Goal: Download file/media

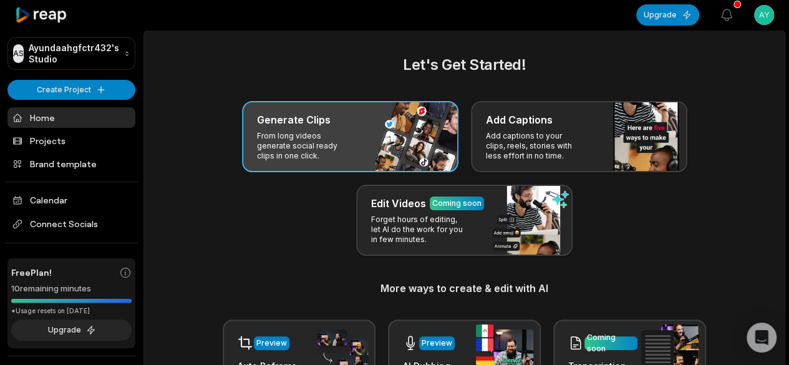
click at [363, 148] on div "Generate Clips From long videos generate social ready clips in one click." at bounding box center [350, 136] width 217 height 71
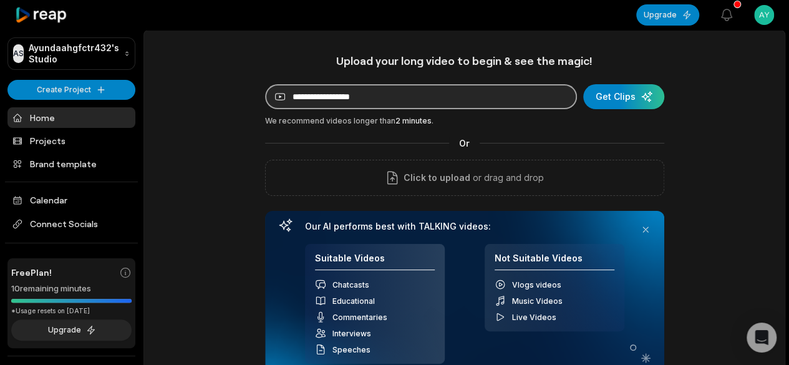
click at [502, 102] on input at bounding box center [421, 96] width 312 height 25
paste input "**********"
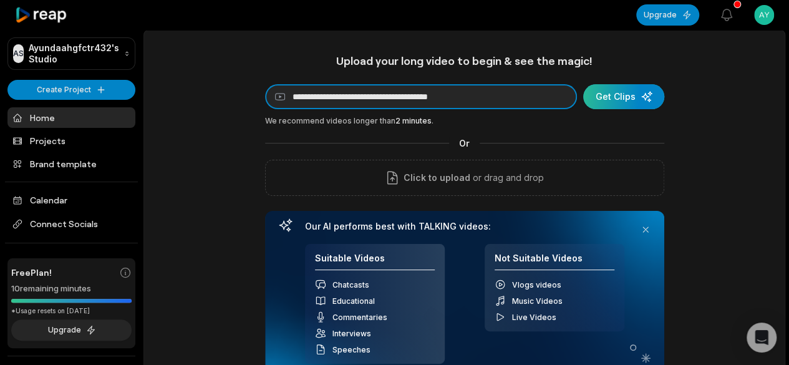
type input "**********"
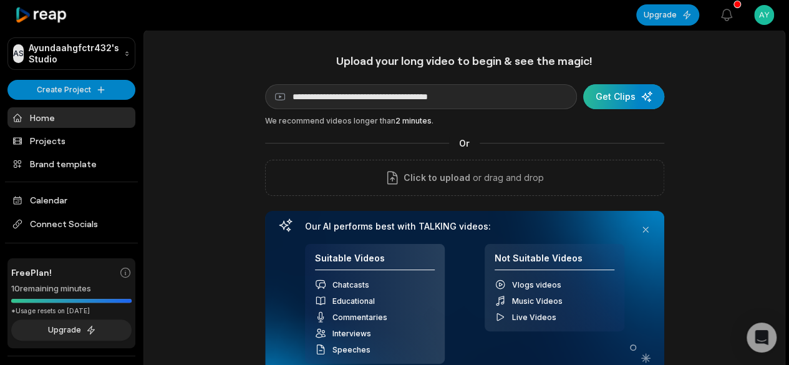
click at [633, 107] on div "submit" at bounding box center [623, 96] width 81 height 25
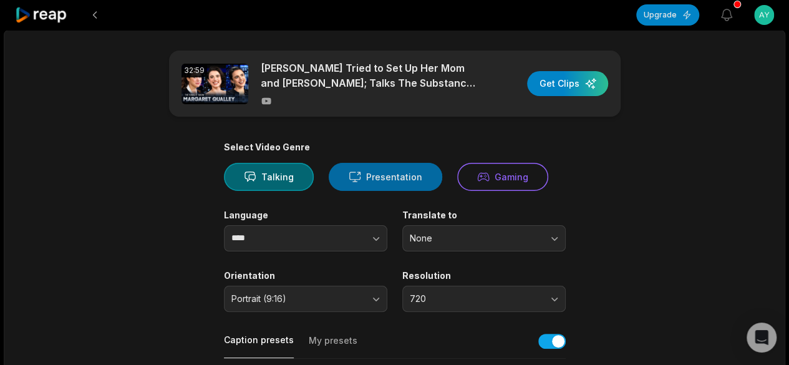
click at [382, 176] on button "Presentation" at bounding box center [386, 177] width 114 height 28
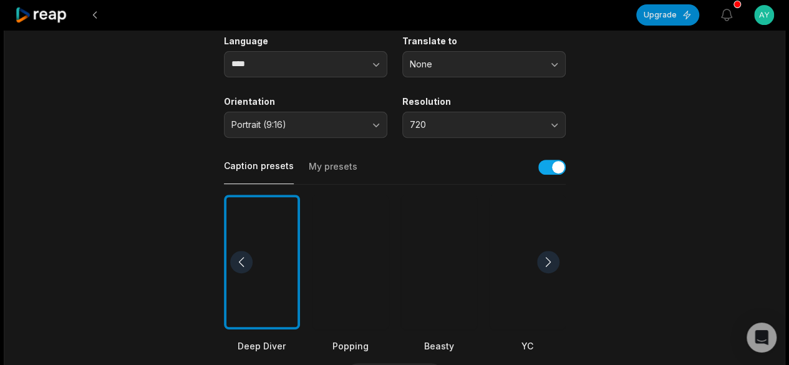
scroll to position [187, 0]
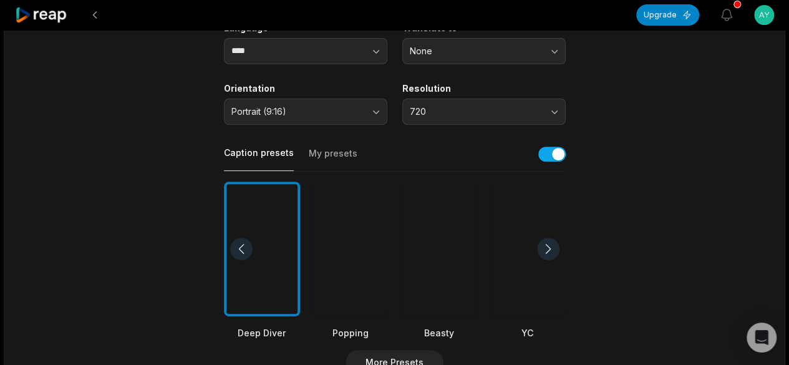
click at [459, 250] on div at bounding box center [439, 249] width 76 height 135
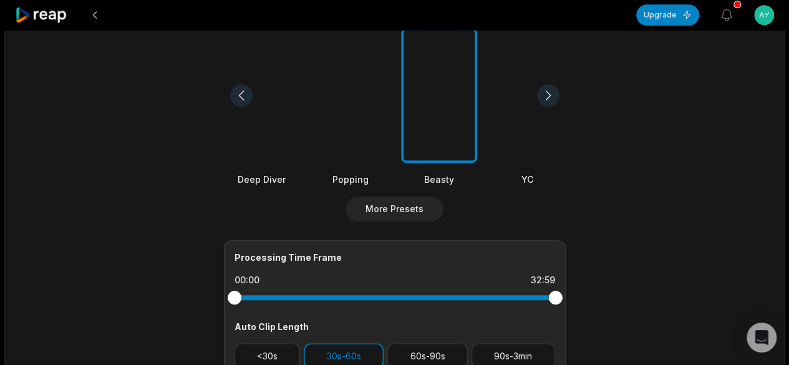
scroll to position [374, 0]
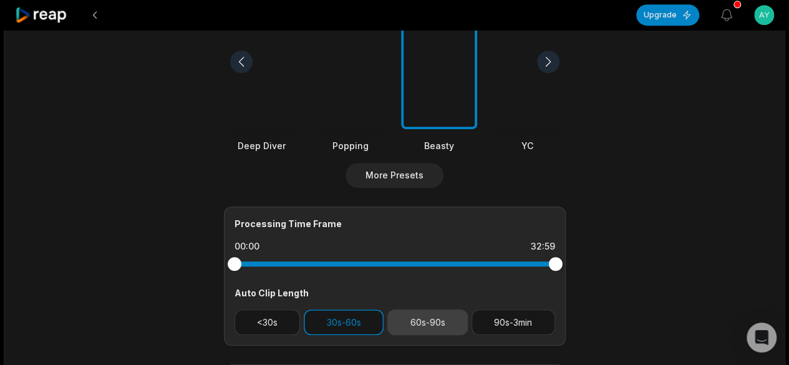
drag, startPoint x: 440, startPoint y: 323, endPoint x: 431, endPoint y: 321, distance: 9.5
click at [441, 323] on button "60s-90s" at bounding box center [427, 322] width 80 height 26
click at [356, 321] on button "30s-60s" at bounding box center [344, 322] width 80 height 26
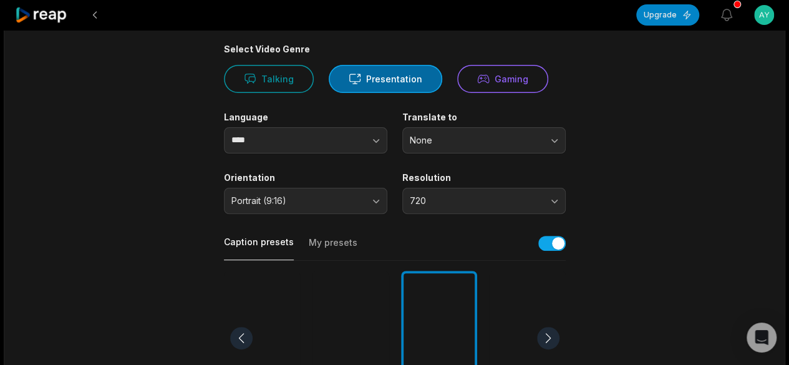
scroll to position [0, 0]
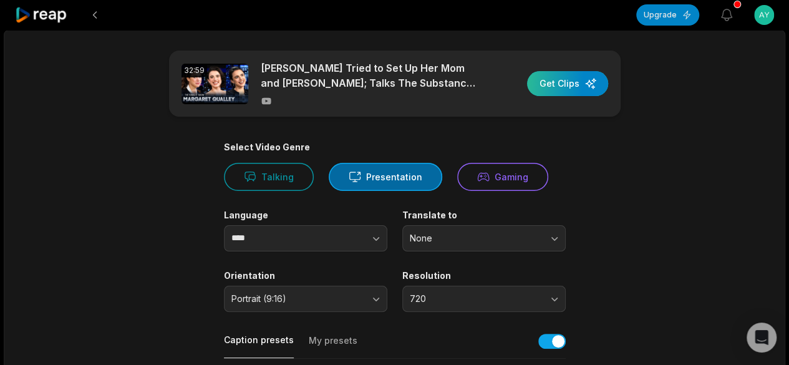
click at [555, 85] on div "button" at bounding box center [567, 83] width 81 height 25
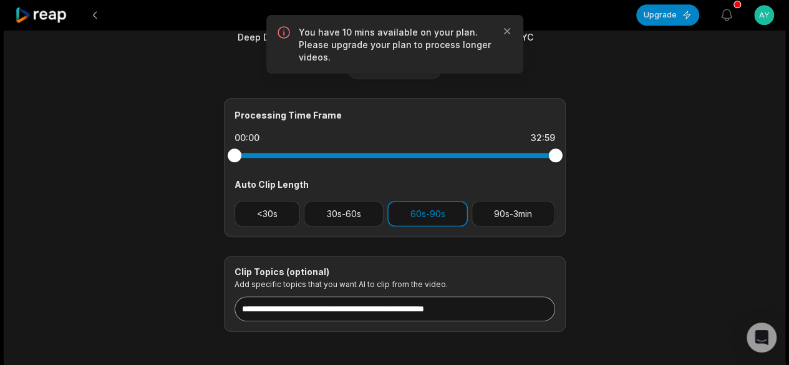
scroll to position [413, 0]
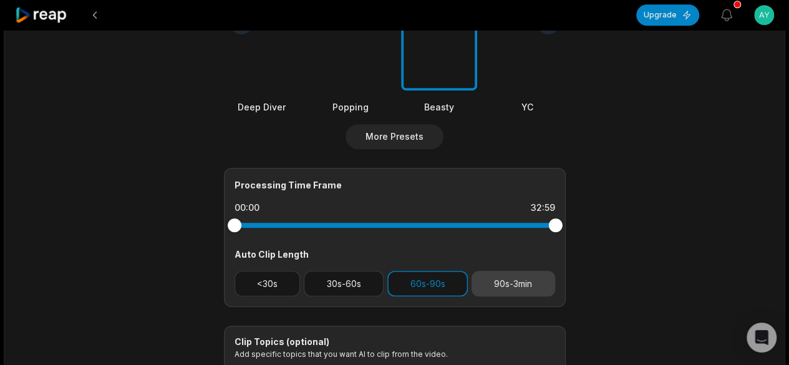
click at [509, 283] on button "90s-3min" at bounding box center [514, 284] width 84 height 26
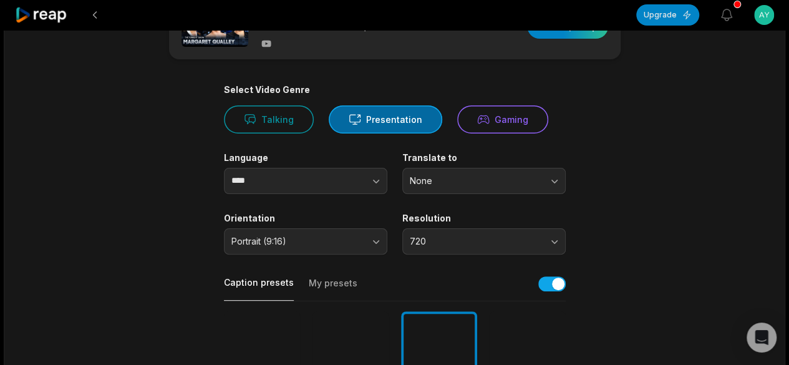
scroll to position [0, 0]
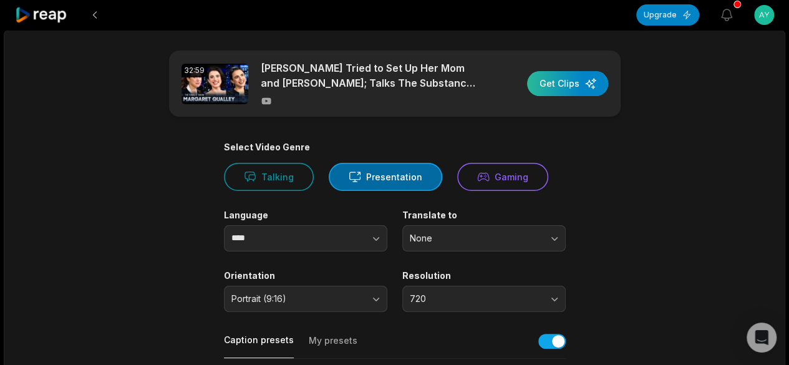
click at [566, 92] on div "button" at bounding box center [567, 83] width 81 height 25
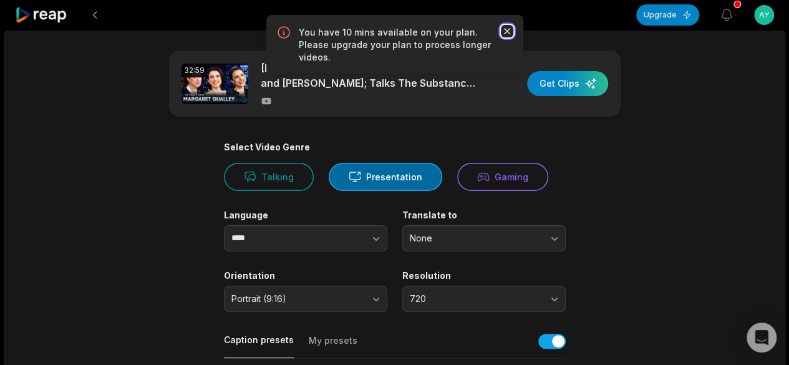
click at [510, 36] on icon "button" at bounding box center [507, 31] width 12 height 12
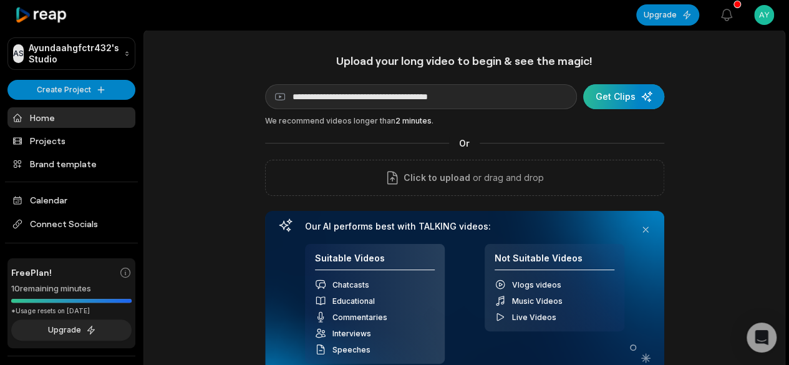
type input "**********"
click at [636, 96] on div "submit" at bounding box center [623, 96] width 81 height 25
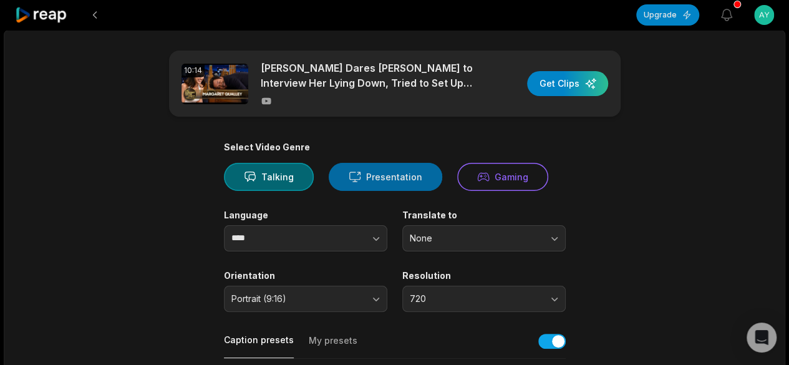
click at [359, 177] on button "Presentation" at bounding box center [386, 177] width 114 height 28
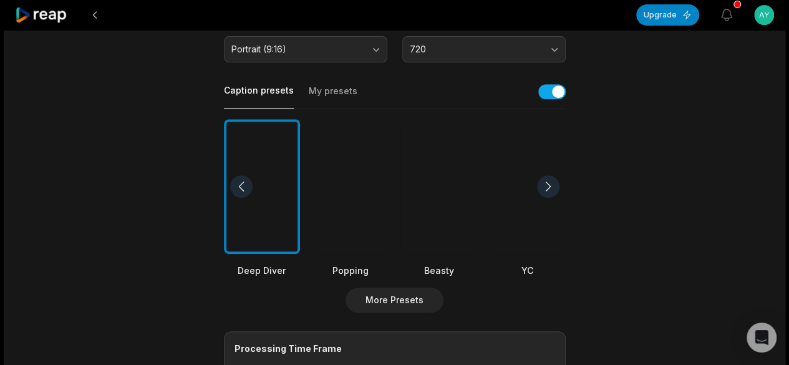
click at [446, 197] on div at bounding box center [439, 186] width 76 height 135
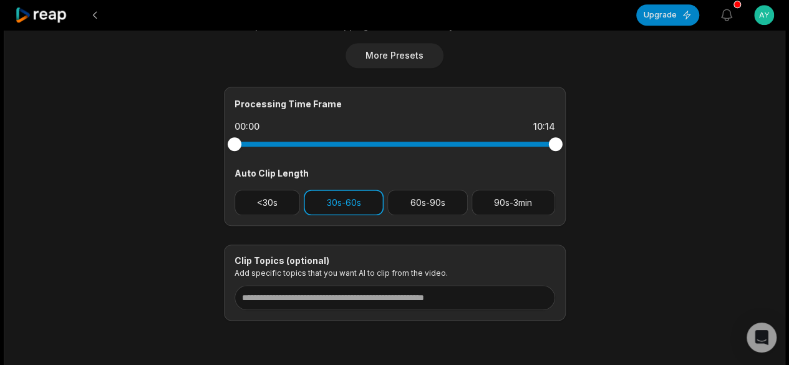
scroll to position [499, 0]
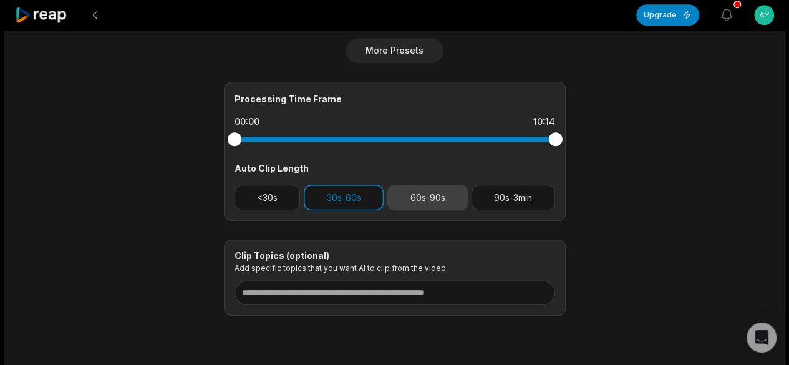
click at [439, 197] on button "60s-90s" at bounding box center [427, 198] width 80 height 26
click at [361, 193] on button "30s-60s" at bounding box center [344, 198] width 80 height 26
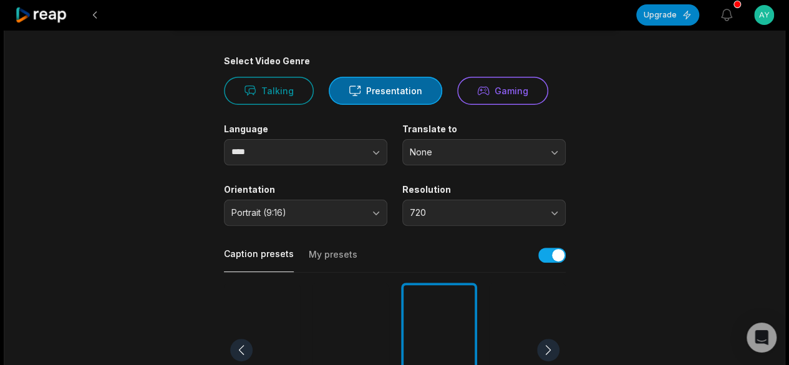
scroll to position [0, 0]
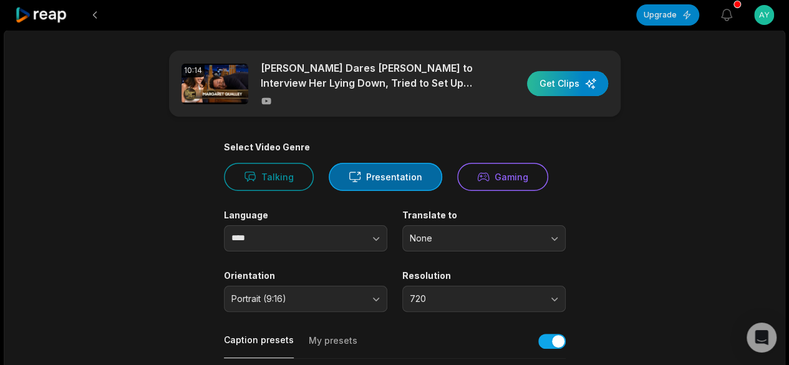
click at [582, 90] on div "button" at bounding box center [567, 83] width 81 height 25
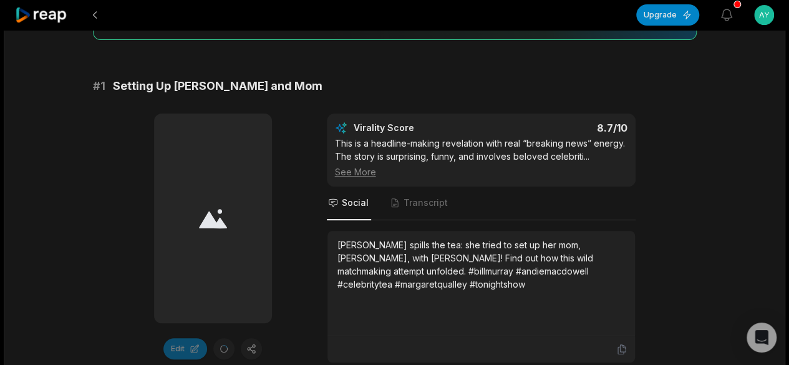
scroll to position [187, 0]
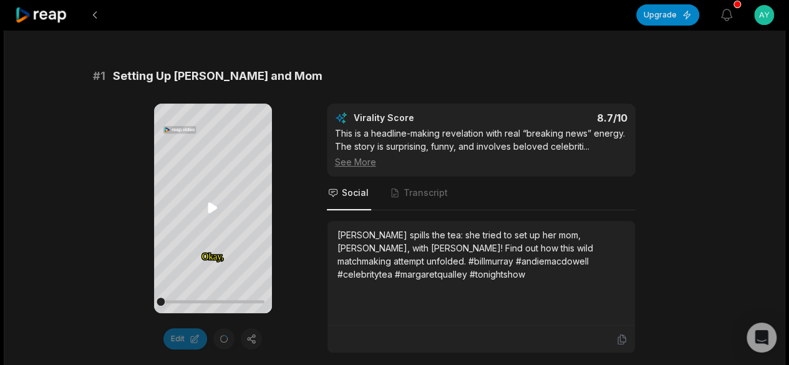
click at [215, 205] on icon at bounding box center [212, 207] width 15 height 15
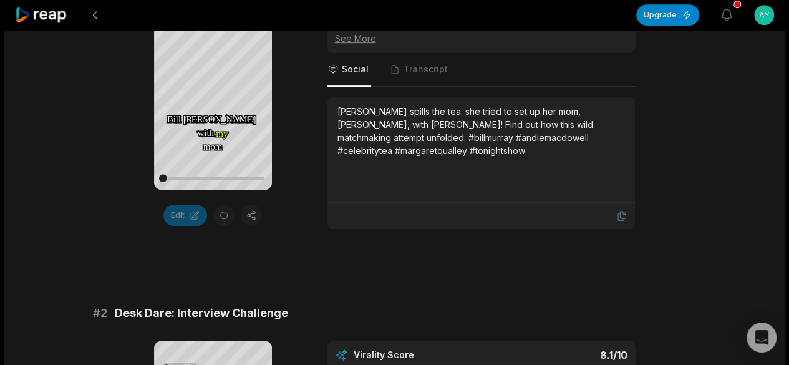
scroll to position [250, 0]
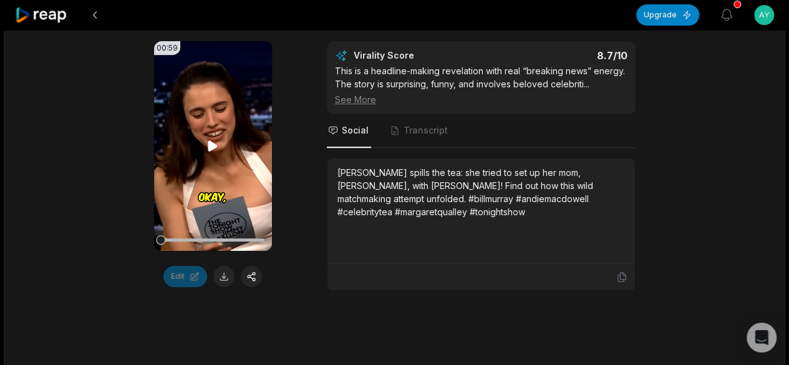
click at [216, 143] on icon at bounding box center [212, 146] width 15 height 15
click at [213, 137] on video "Your browser does not support mp4 format." at bounding box center [213, 146] width 118 height 210
click at [222, 119] on video "Your browser does not support mp4 format." at bounding box center [213, 146] width 118 height 210
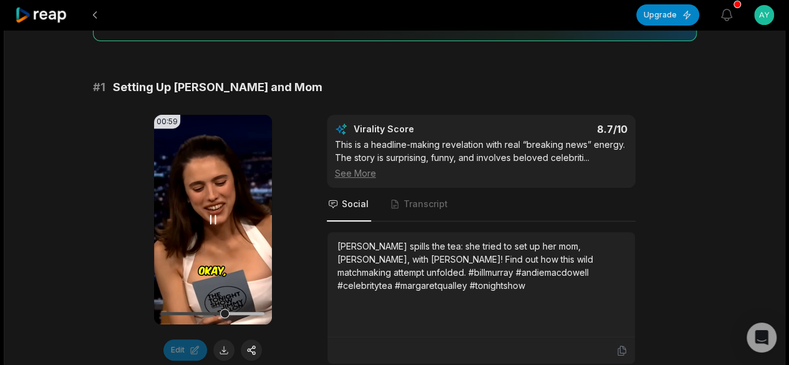
scroll to position [187, 0]
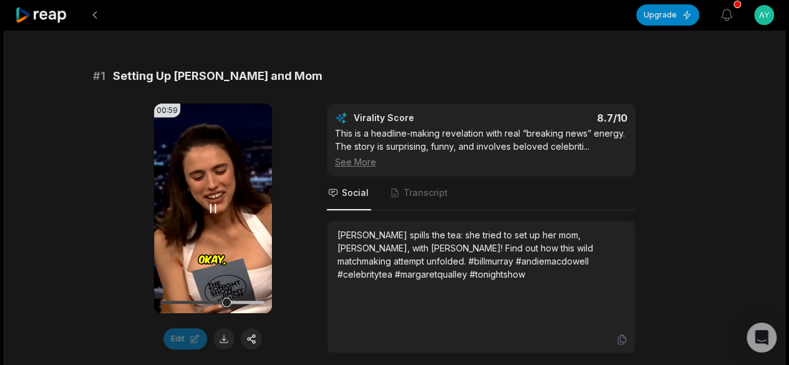
click at [216, 205] on icon at bounding box center [213, 209] width 5 height 8
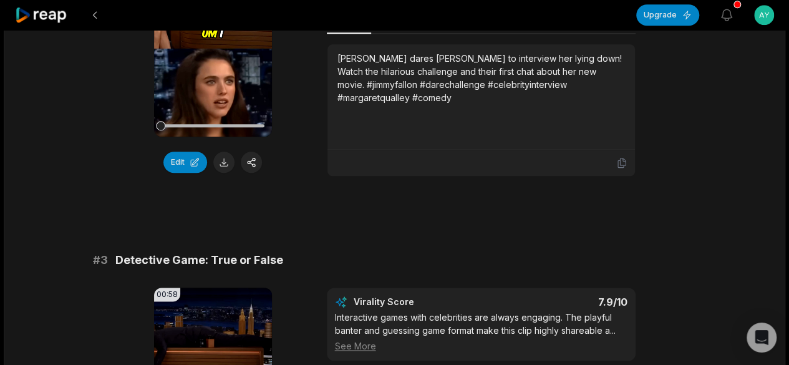
scroll to position [524, 0]
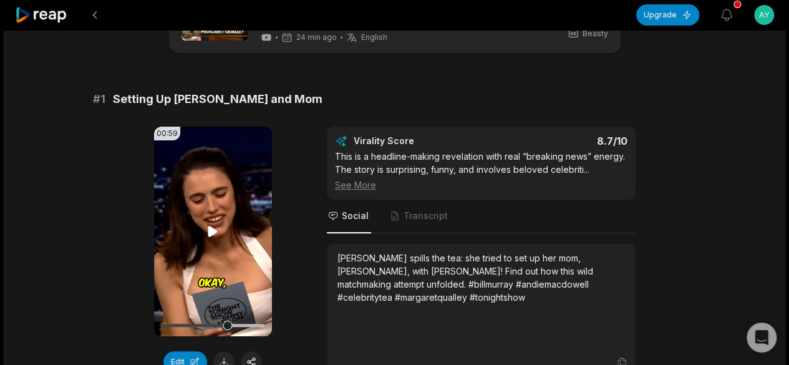
scroll to position [187, 0]
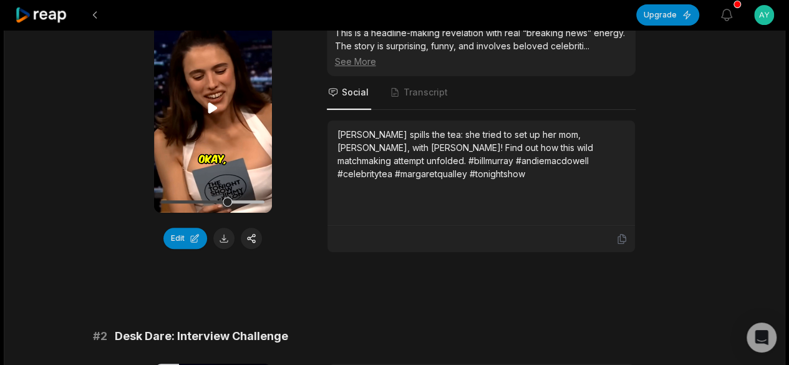
click at [207, 104] on icon at bounding box center [212, 107] width 15 height 15
drag, startPoint x: 223, startPoint y: 206, endPoint x: 142, endPoint y: 203, distance: 81.2
click at [142, 203] on div "00:59 Your browser does not support mp4 format. Edit Virality Score 8.7 /10 Thi…" at bounding box center [395, 128] width 604 height 250
click at [226, 241] on button at bounding box center [223, 238] width 21 height 21
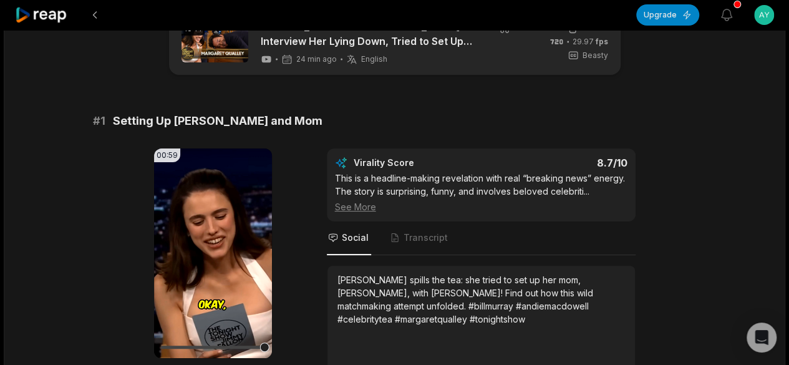
scroll to position [0, 0]
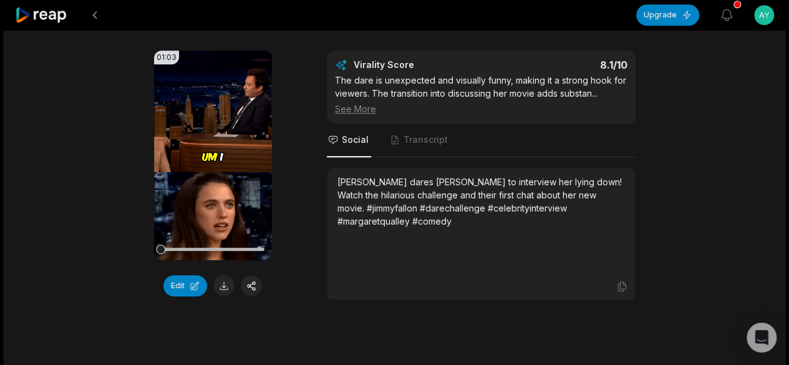
scroll to position [562, 0]
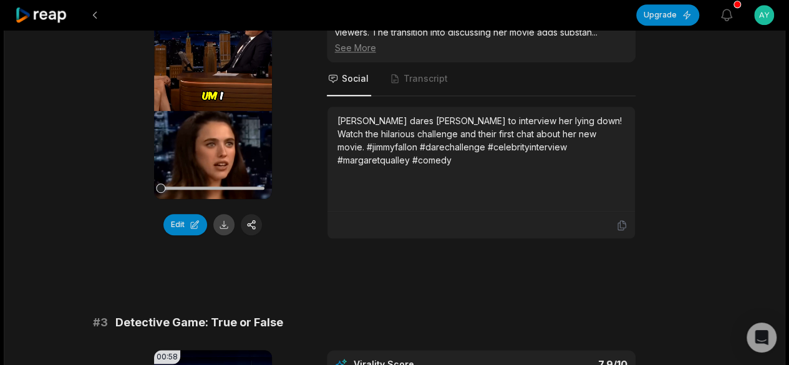
click at [222, 228] on button at bounding box center [223, 224] width 21 height 21
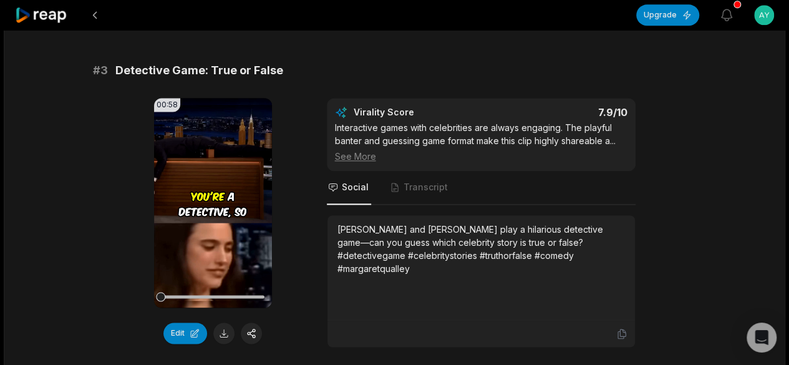
scroll to position [874, 0]
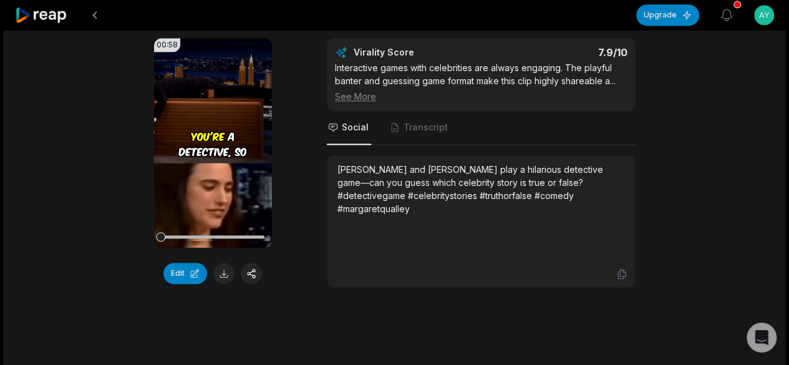
drag, startPoint x: 227, startPoint y: 273, endPoint x: 301, endPoint y: 286, distance: 75.3
click at [230, 273] on button at bounding box center [223, 273] width 21 height 21
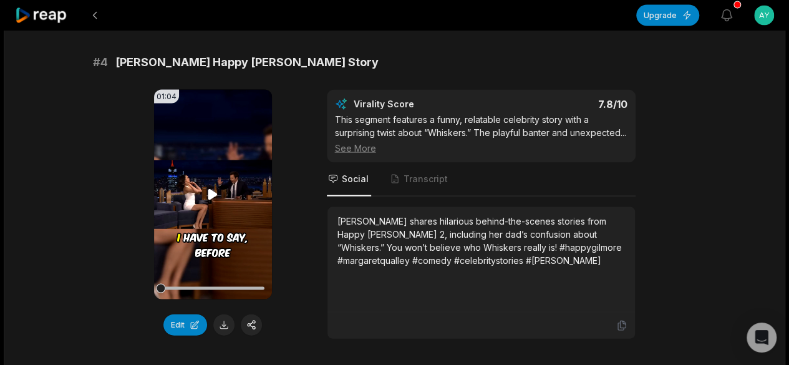
scroll to position [1186, 0]
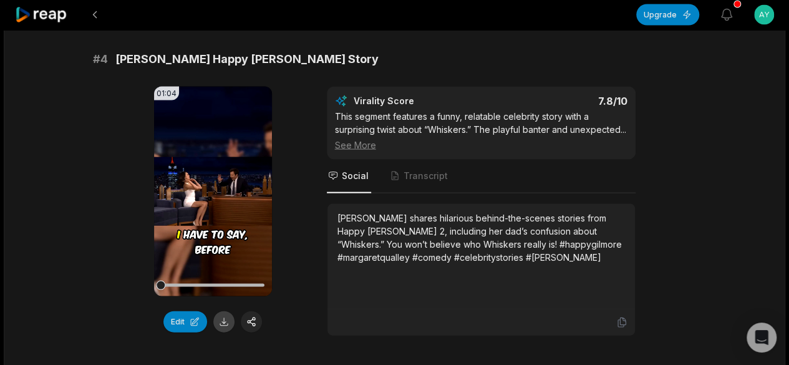
click at [223, 316] on button at bounding box center [223, 321] width 21 height 21
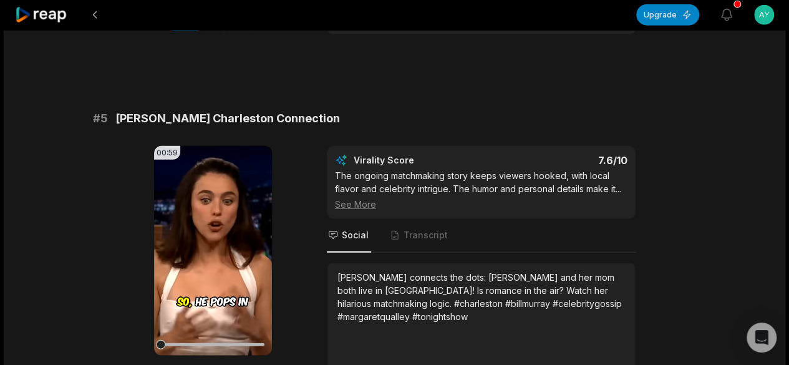
scroll to position [1560, 0]
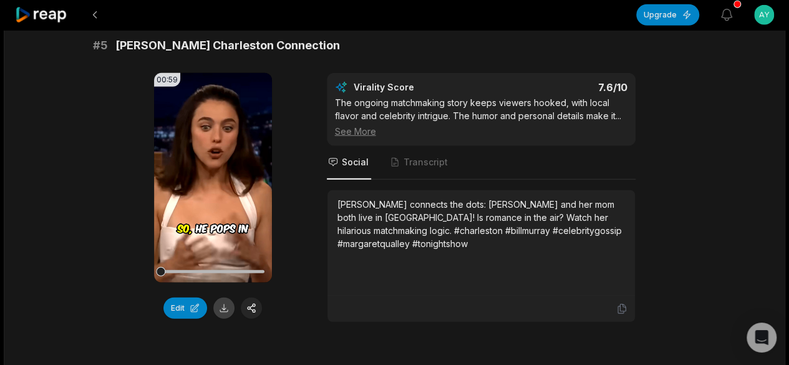
click at [217, 314] on button at bounding box center [223, 308] width 21 height 21
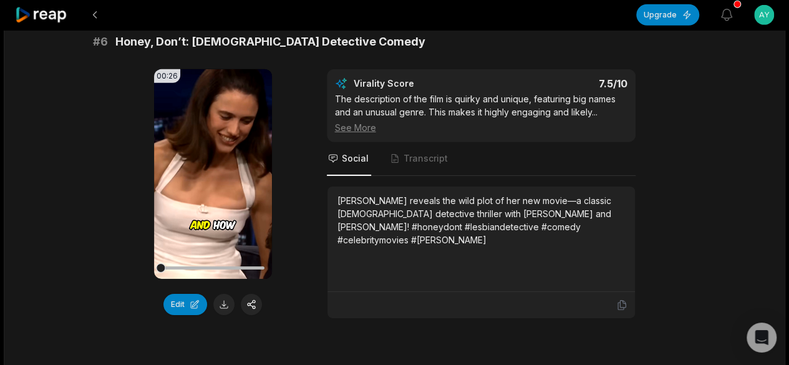
scroll to position [1934, 0]
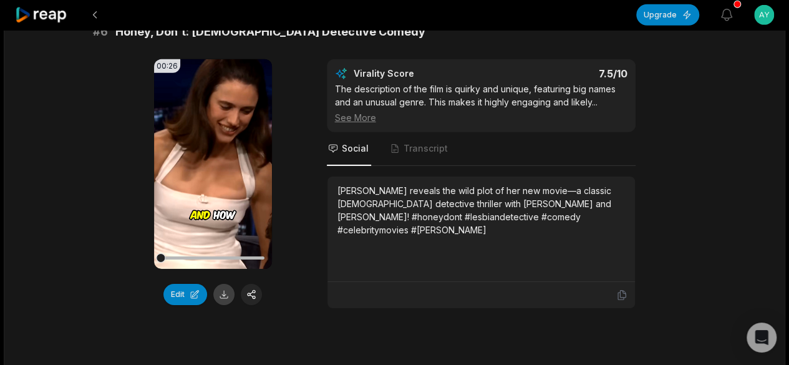
click at [220, 304] on button at bounding box center [223, 294] width 21 height 21
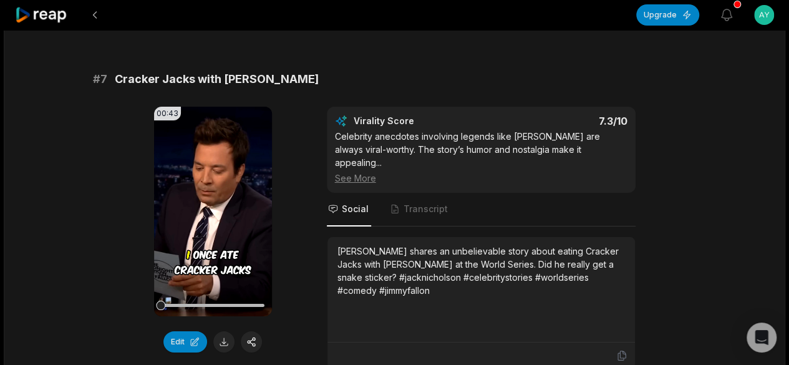
scroll to position [2309, 0]
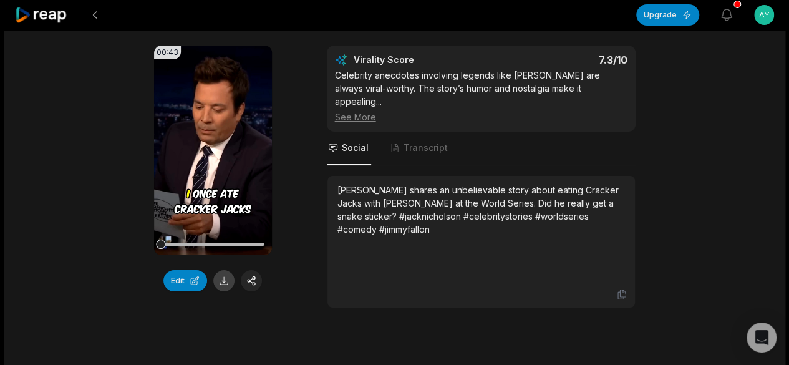
click at [223, 286] on button at bounding box center [223, 280] width 21 height 21
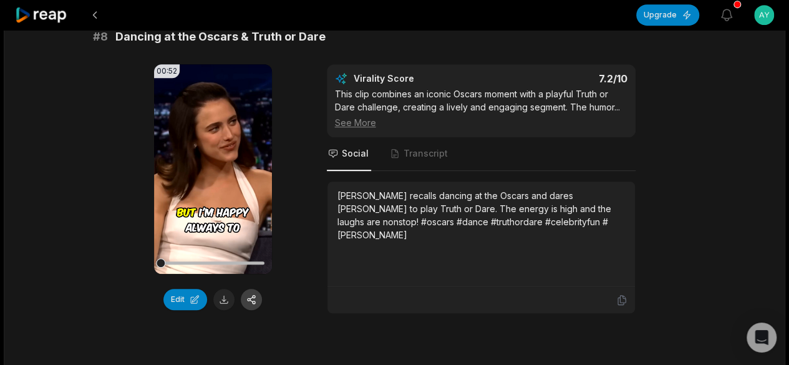
scroll to position [2683, 0]
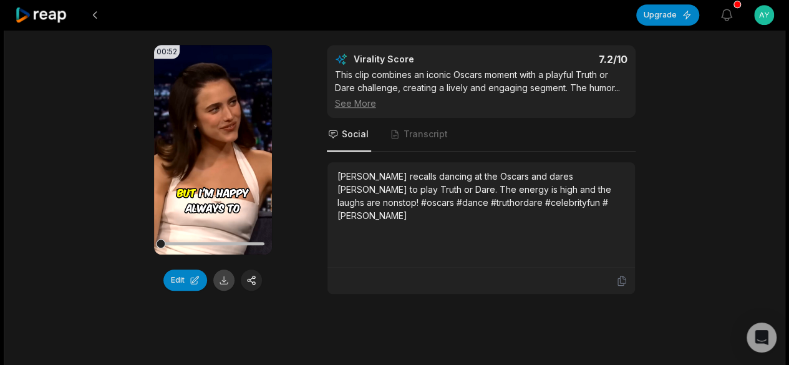
click at [220, 274] on button at bounding box center [223, 280] width 21 height 21
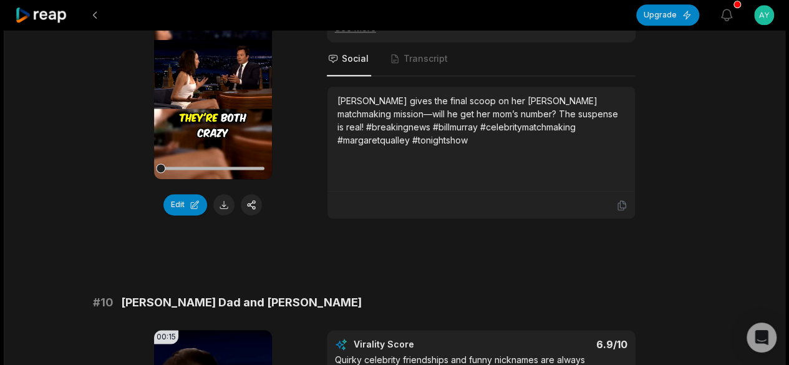
scroll to position [3120, 0]
click at [222, 203] on button at bounding box center [223, 203] width 21 height 21
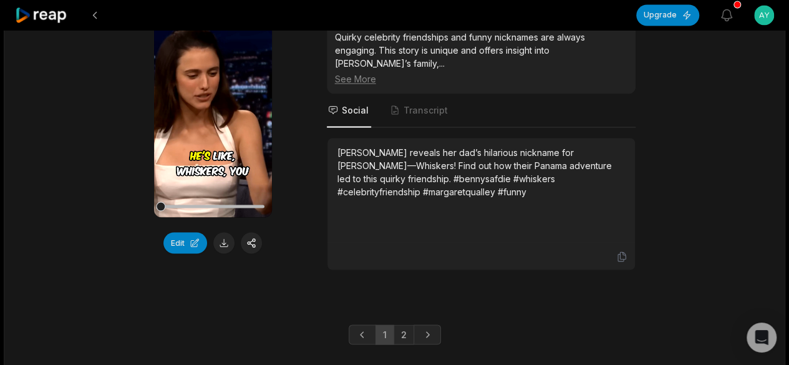
scroll to position [3461, 0]
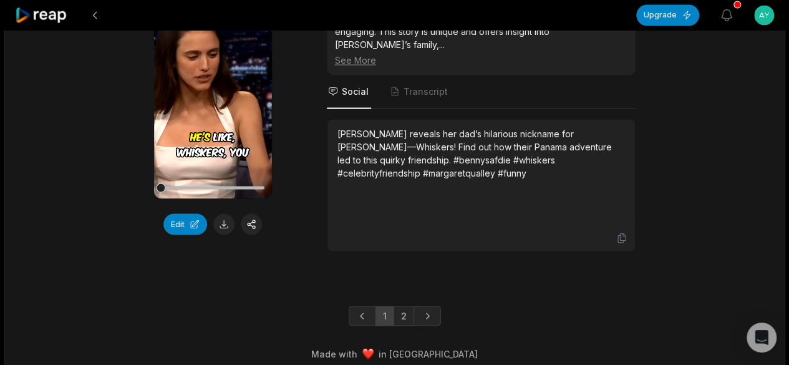
drag, startPoint x: 272, startPoint y: 275, endPoint x: 280, endPoint y: 268, distance: 11.0
click at [223, 218] on button at bounding box center [223, 223] width 21 height 21
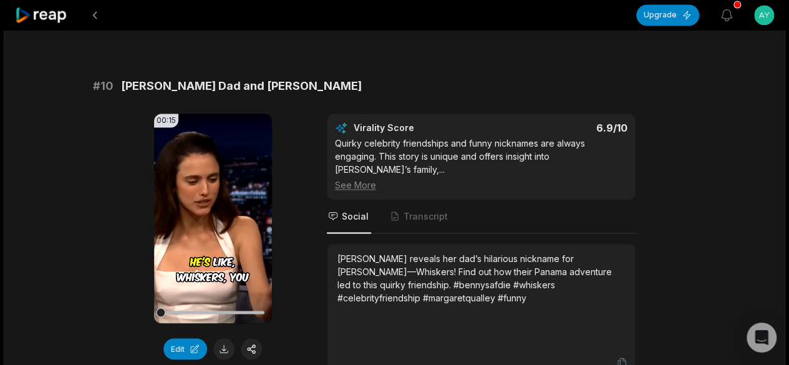
scroll to position [3398, 0]
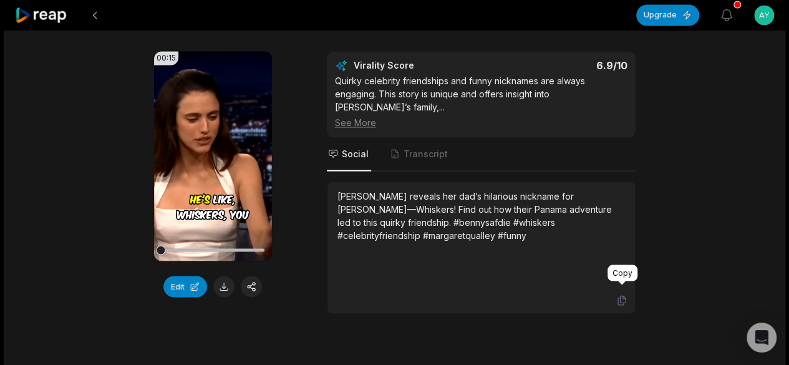
drag, startPoint x: 617, startPoint y: 290, endPoint x: 619, endPoint y: 300, distance: 10.2
click at [618, 295] on icon at bounding box center [621, 300] width 11 height 11
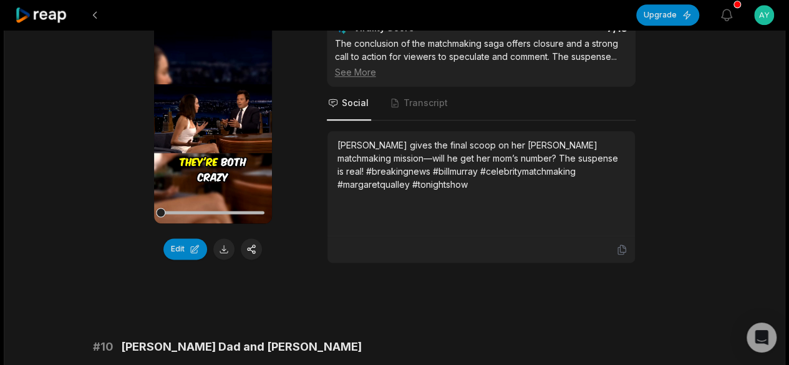
scroll to position [3024, 0]
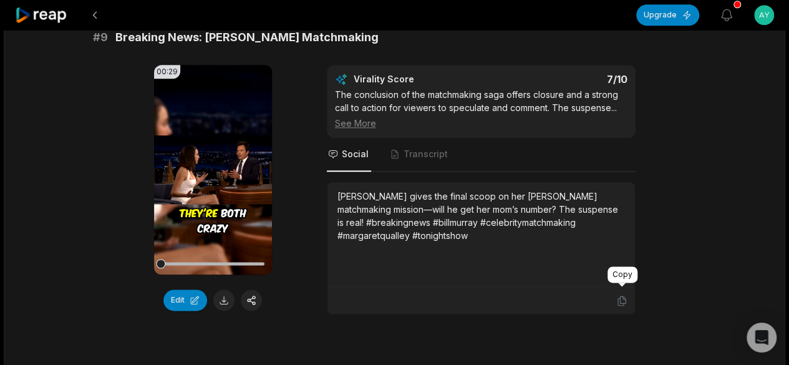
click at [624, 295] on icon at bounding box center [621, 300] width 11 height 11
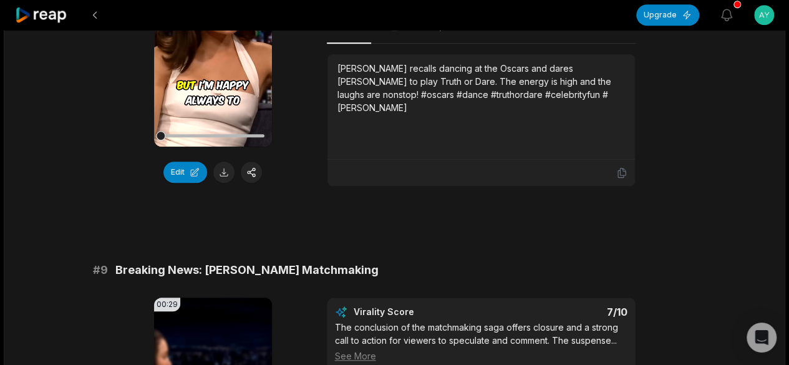
scroll to position [2774, 0]
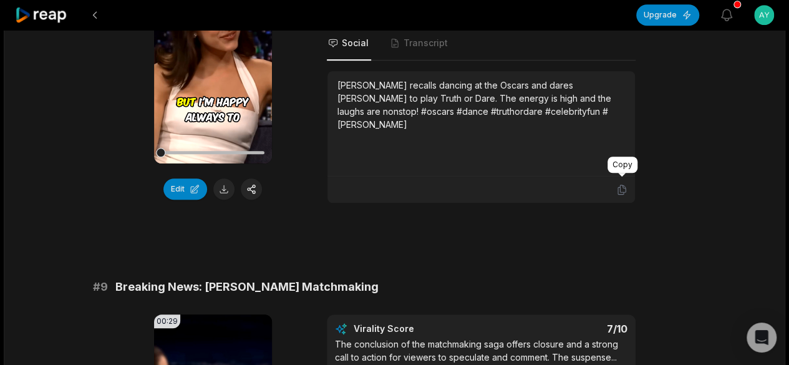
click at [624, 185] on icon at bounding box center [621, 189] width 7 height 9
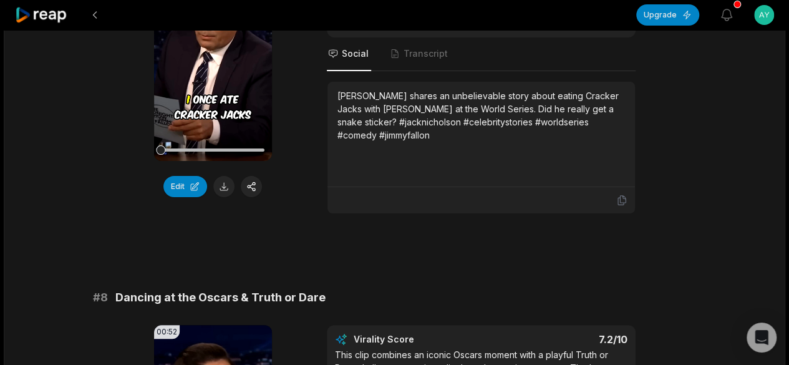
scroll to position [2400, 0]
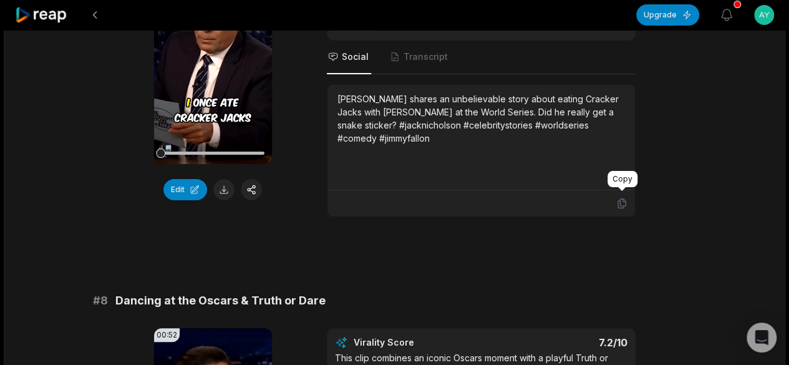
drag, startPoint x: 616, startPoint y: 193, endPoint x: 574, endPoint y: 193, distance: 42.4
click at [618, 198] on icon at bounding box center [621, 203] width 11 height 11
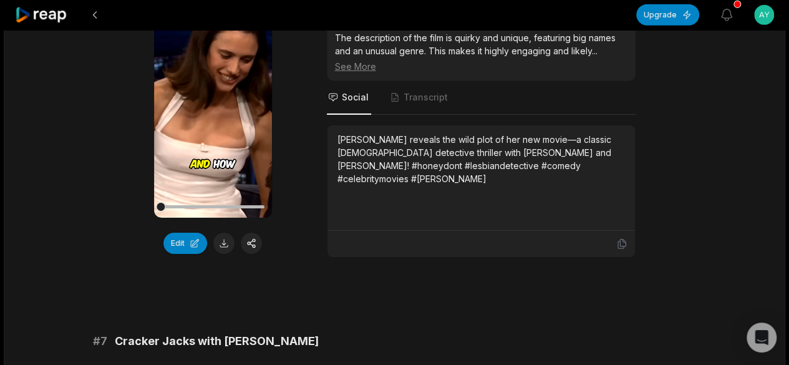
scroll to position [1963, 0]
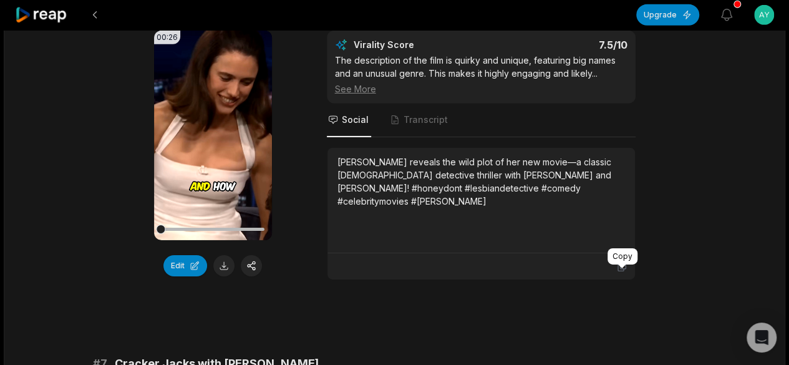
click at [618, 267] on div at bounding box center [621, 267] width 7 height 4
click at [624, 272] on icon at bounding box center [621, 266] width 11 height 11
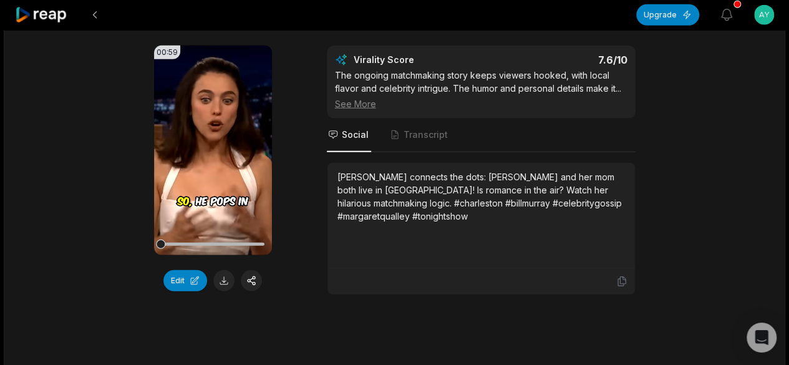
scroll to position [1526, 0]
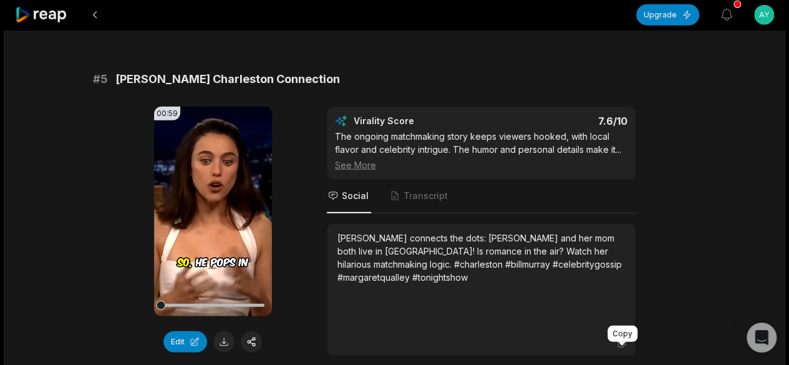
click at [620, 346] on icon at bounding box center [621, 342] width 11 height 11
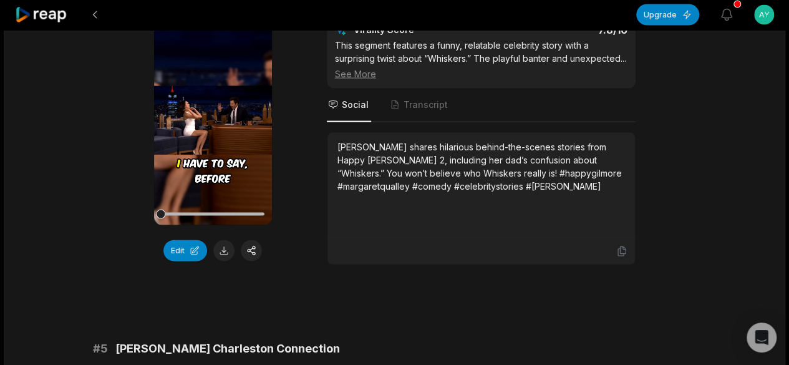
scroll to position [1277, 0]
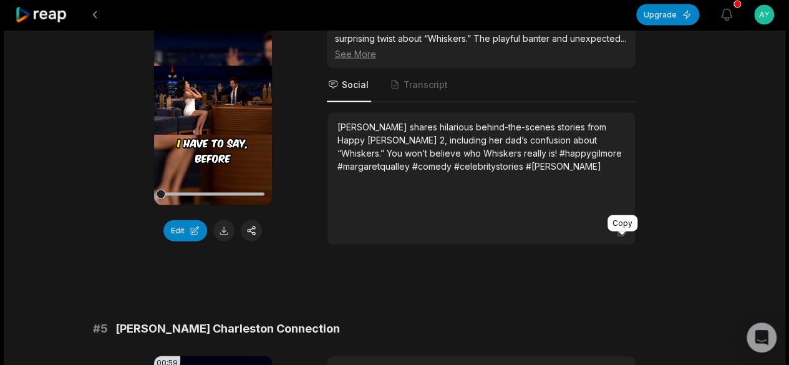
click at [620, 236] on icon at bounding box center [621, 231] width 7 height 9
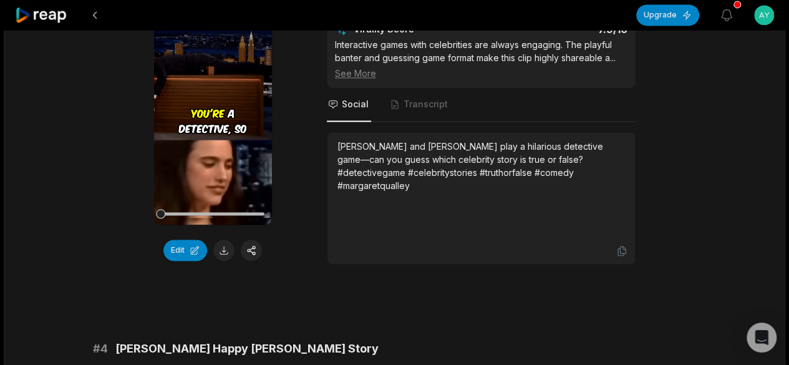
scroll to position [902, 0]
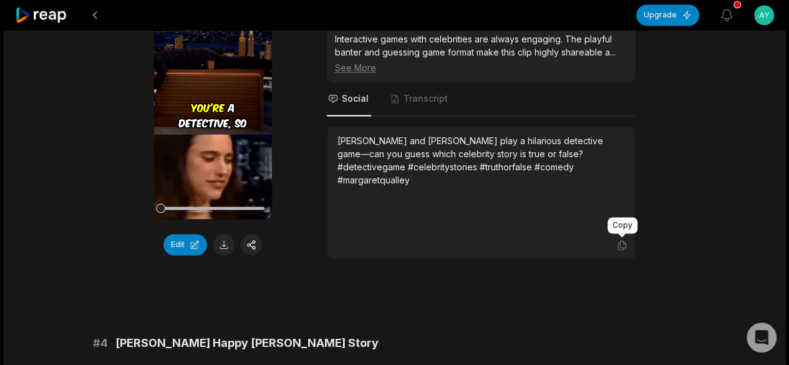
click at [623, 241] on icon at bounding box center [621, 245] width 11 height 11
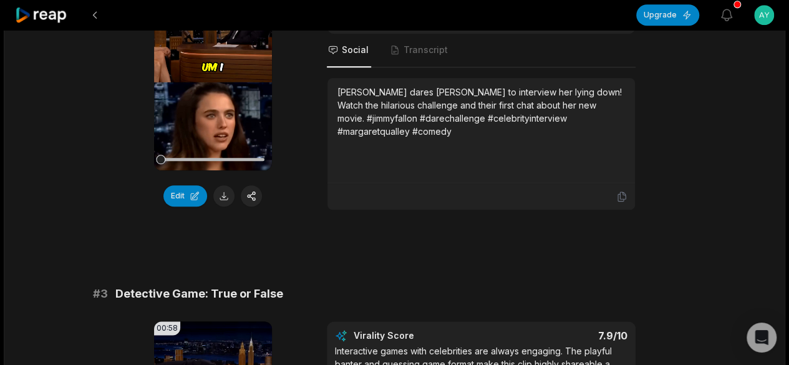
scroll to position [465, 0]
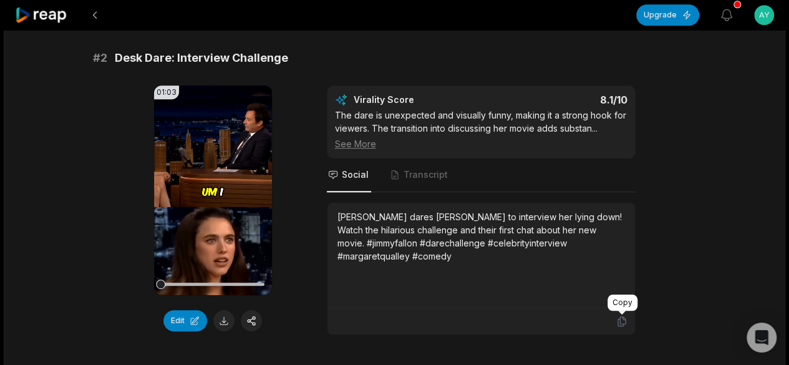
click at [616, 316] on icon at bounding box center [621, 321] width 11 height 11
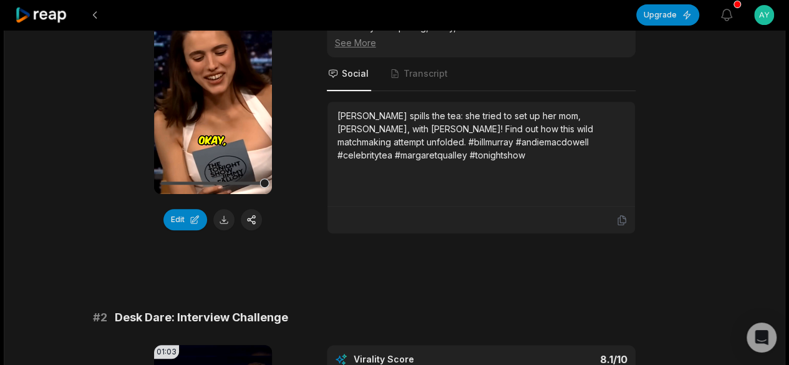
scroll to position [153, 0]
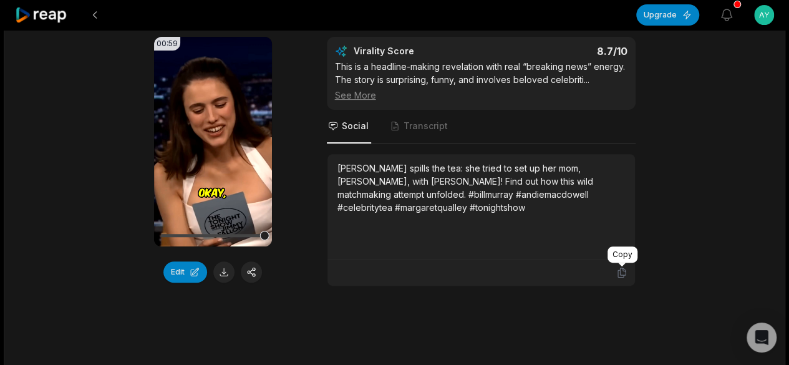
click at [625, 275] on icon at bounding box center [621, 272] width 11 height 11
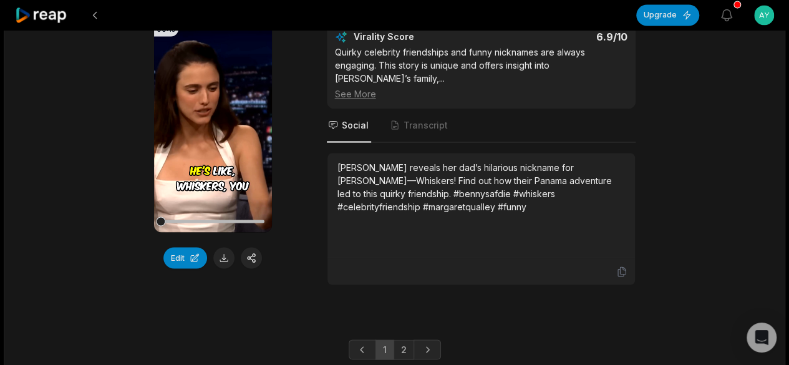
scroll to position [3398, 0]
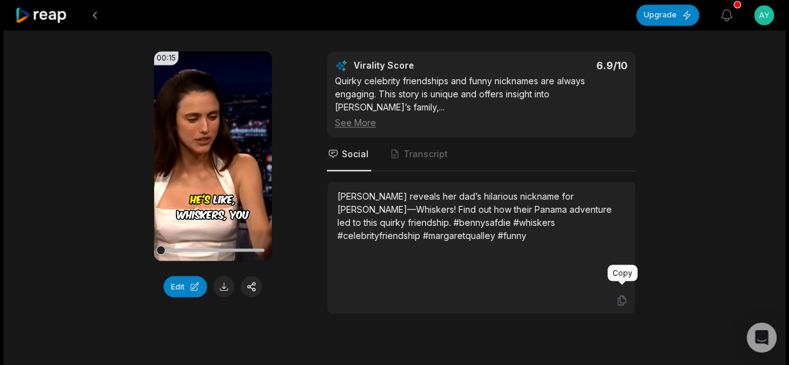
click at [625, 295] on icon at bounding box center [621, 300] width 11 height 11
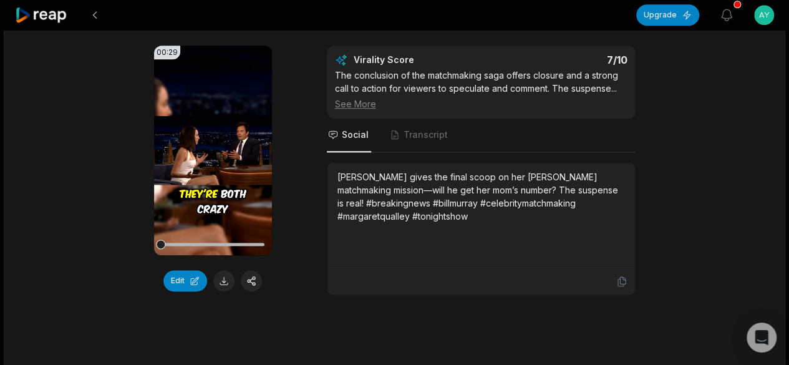
scroll to position [3024, 0]
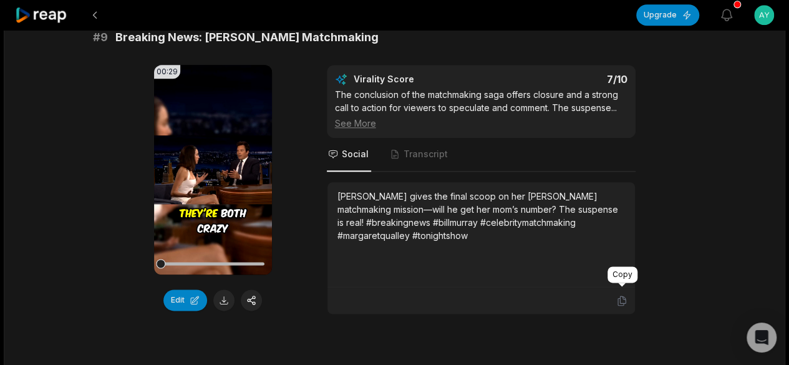
click at [623, 295] on icon at bounding box center [621, 300] width 11 height 11
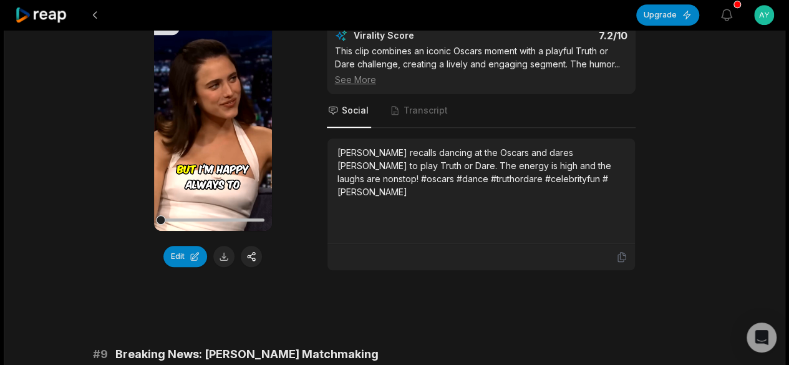
scroll to position [2649, 0]
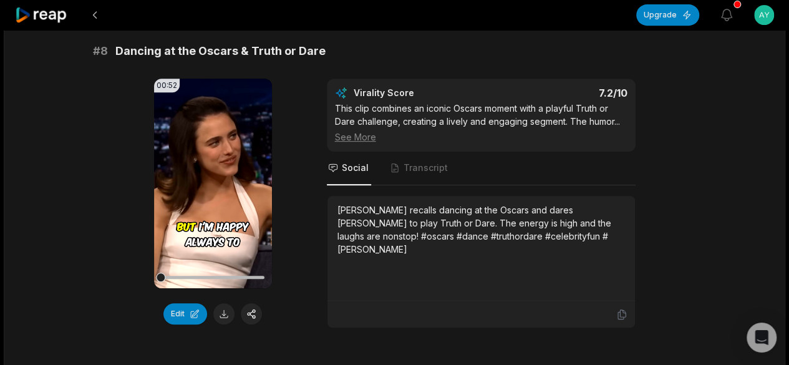
click at [629, 306] on div at bounding box center [482, 314] width 308 height 26
click at [623, 309] on icon at bounding box center [621, 314] width 11 height 11
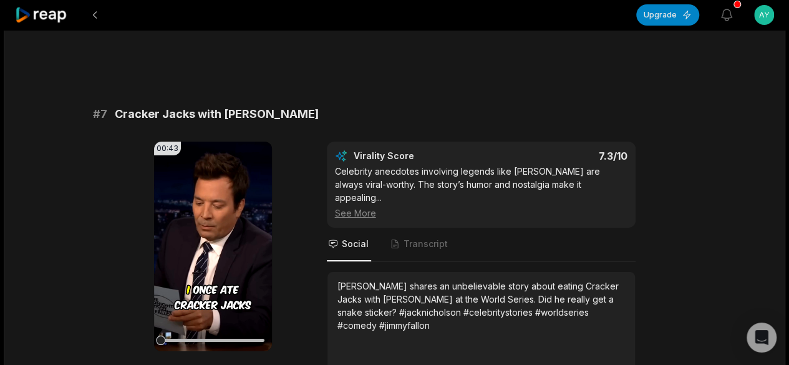
scroll to position [2275, 0]
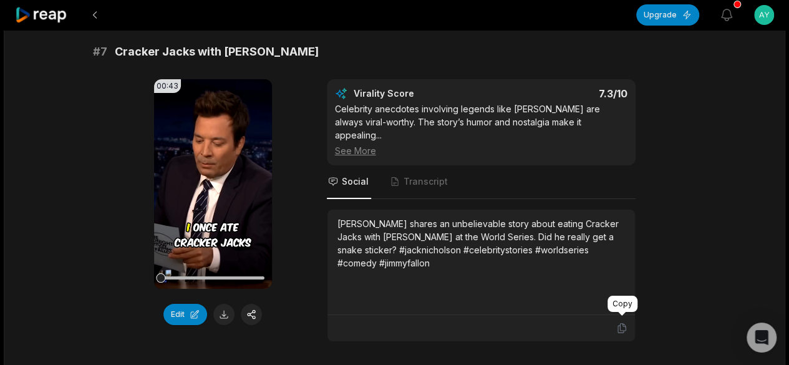
click at [618, 323] on icon at bounding box center [621, 328] width 11 height 11
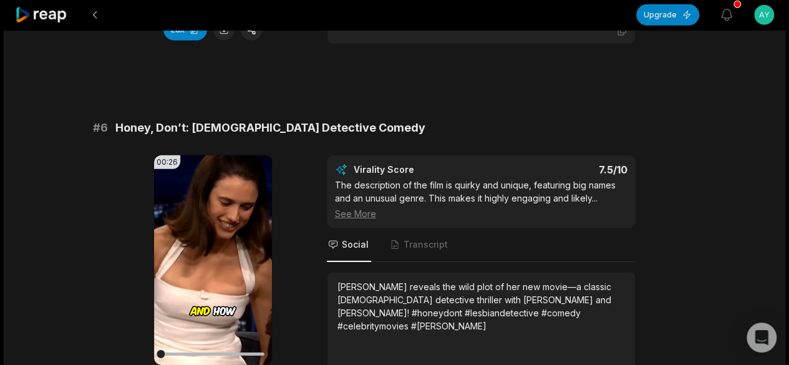
scroll to position [1901, 0]
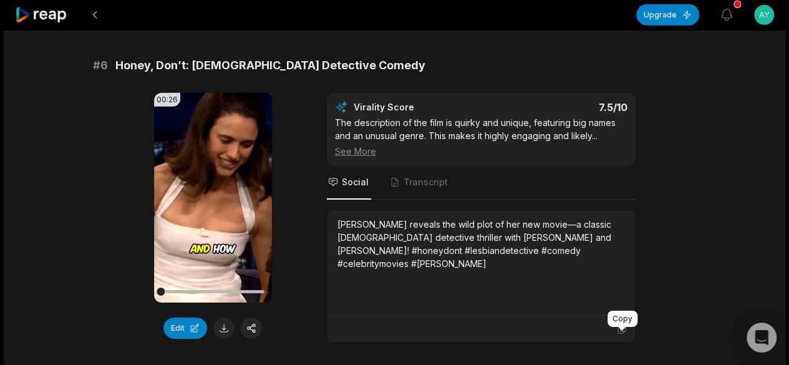
click at [623, 333] on icon at bounding box center [621, 328] width 7 height 9
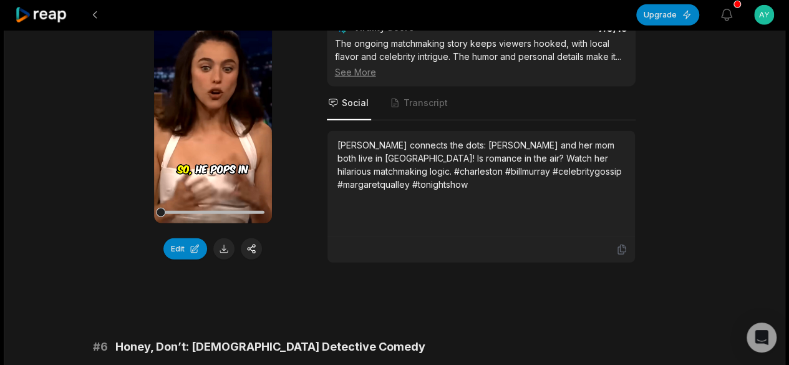
scroll to position [1651, 0]
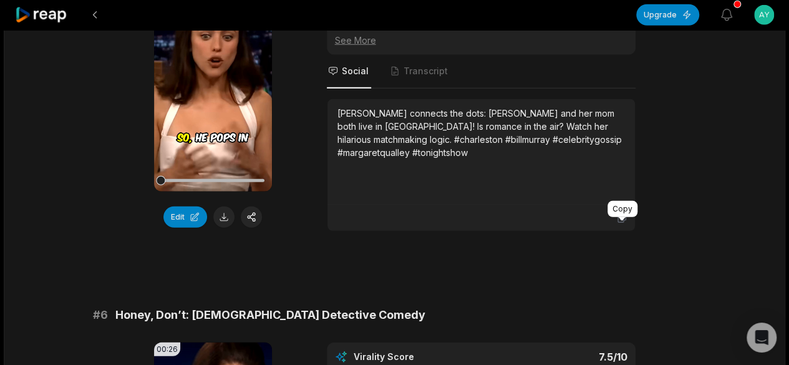
click at [622, 223] on icon at bounding box center [621, 217] width 11 height 11
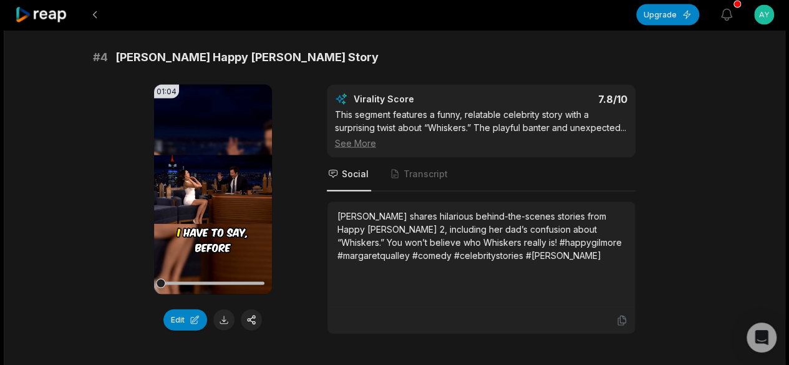
scroll to position [1214, 0]
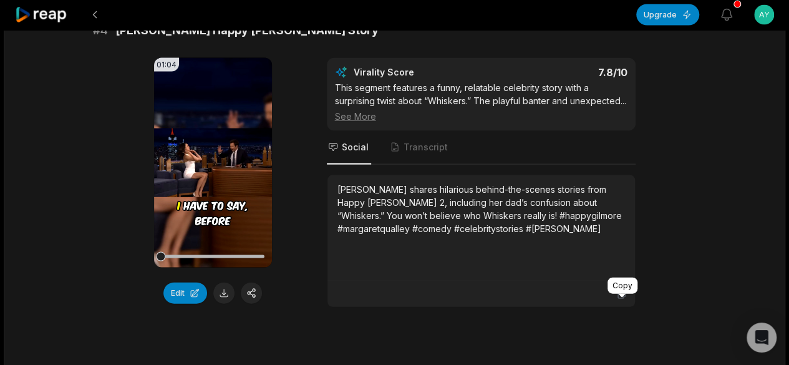
click at [620, 299] on icon at bounding box center [621, 294] width 7 height 9
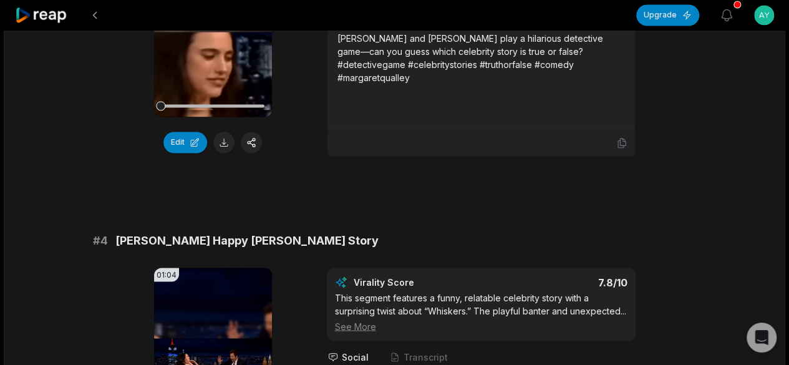
scroll to position [902, 0]
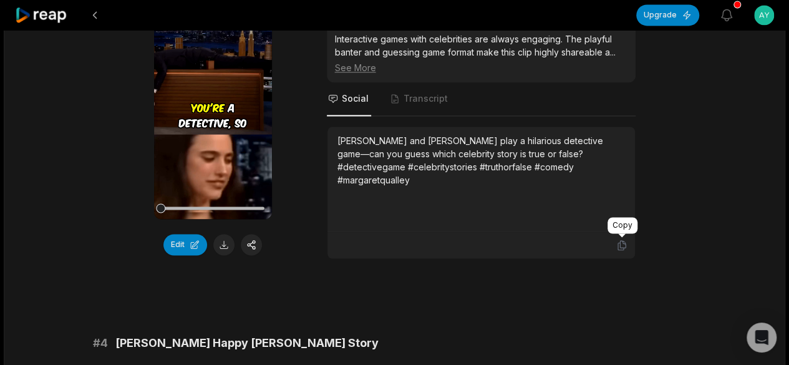
click at [621, 243] on icon at bounding box center [621, 245] width 11 height 11
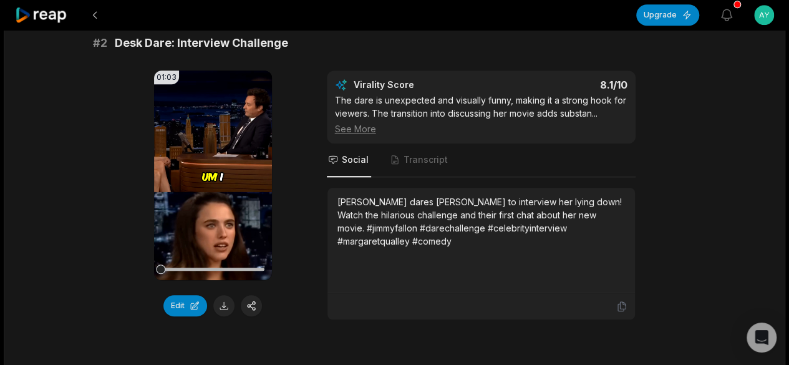
scroll to position [465, 0]
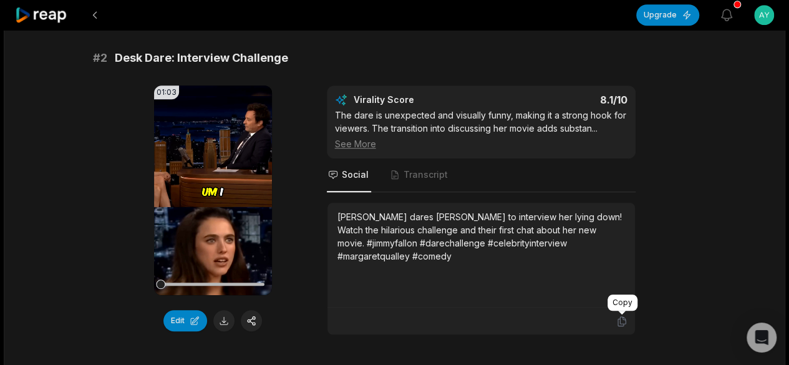
click at [618, 319] on icon at bounding box center [621, 321] width 11 height 11
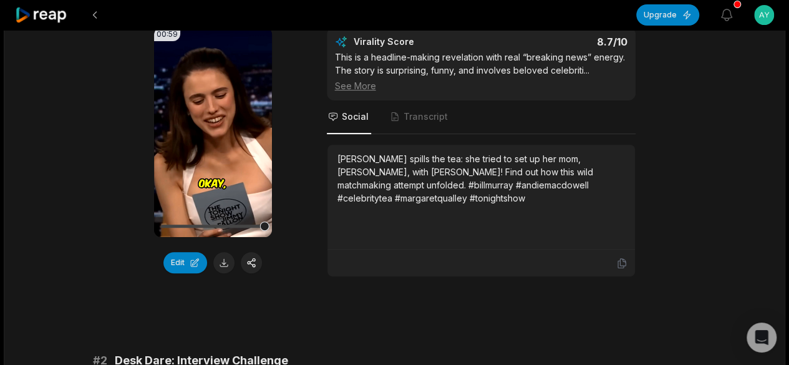
scroll to position [153, 0]
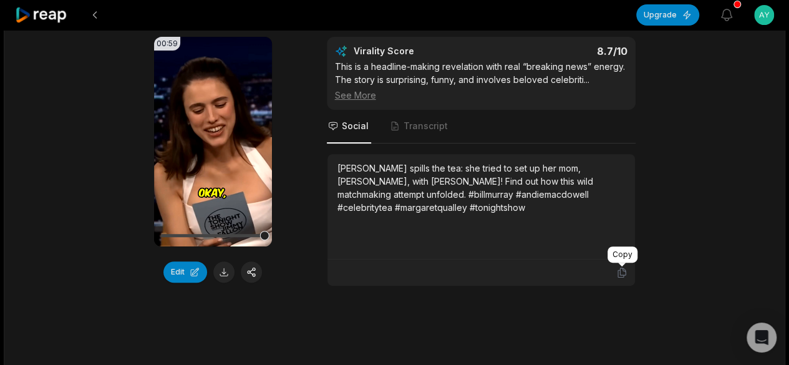
click at [624, 274] on icon at bounding box center [621, 272] width 7 height 9
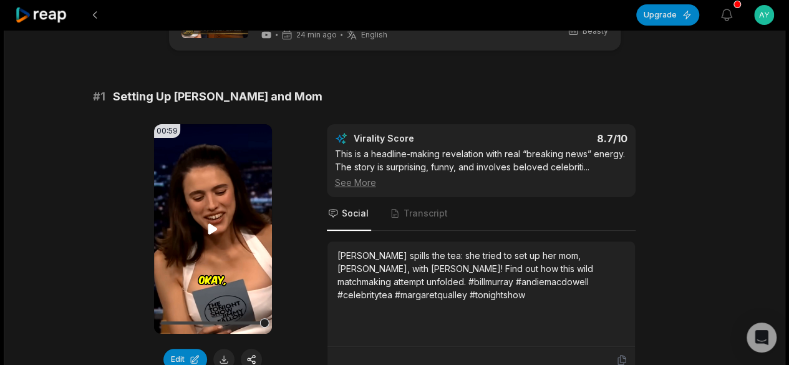
scroll to position [125, 0]
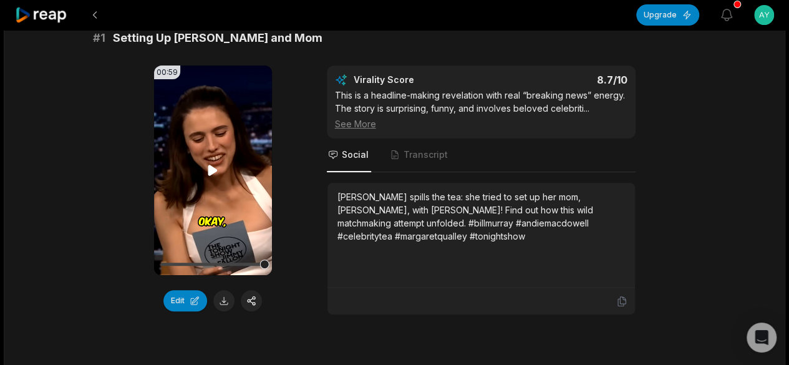
click at [214, 163] on icon at bounding box center [212, 170] width 15 height 15
drag, startPoint x: 242, startPoint y: 261, endPoint x: 178, endPoint y: 265, distance: 63.8
click at [178, 265] on div at bounding box center [213, 264] width 104 height 22
click at [217, 171] on icon at bounding box center [212, 170] width 15 height 15
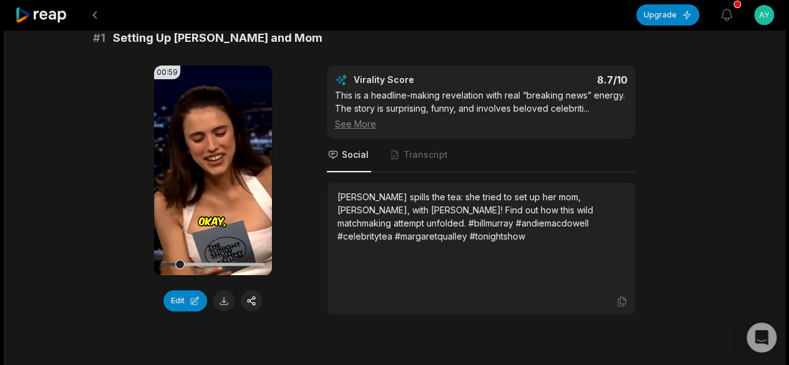
drag, startPoint x: 179, startPoint y: 259, endPoint x: 123, endPoint y: 255, distance: 56.3
click at [152, 265] on div "00:59 Your browser does not support mp4 format. Edit Virality Score 8.7 /10 Thi…" at bounding box center [395, 191] width 604 height 250
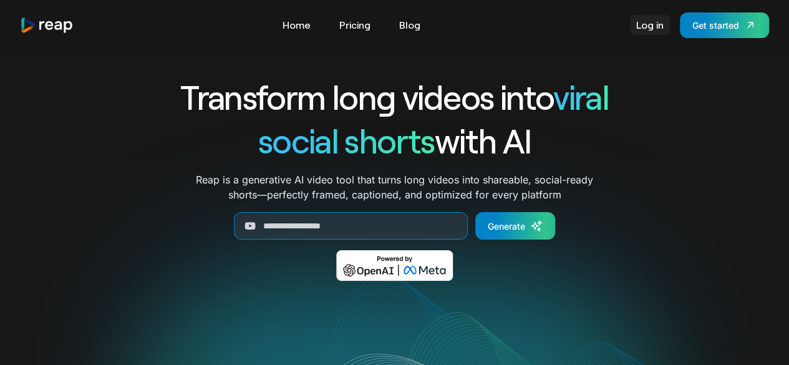
click at [660, 24] on link "Log in" at bounding box center [650, 25] width 40 height 20
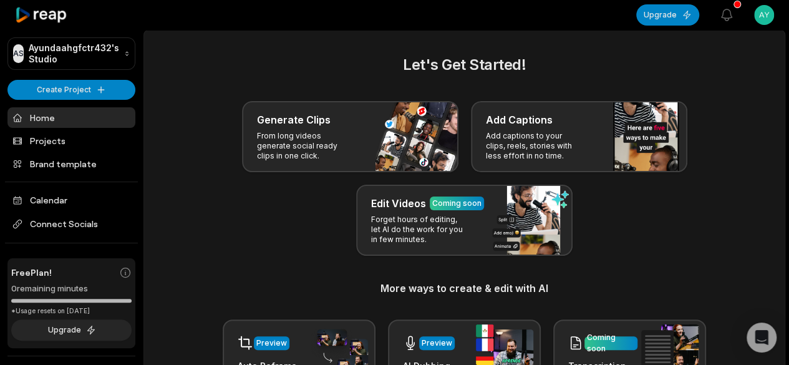
click at [767, 16] on html "AS Ayundaahgfctr432's Studio Create Project Home Projects Brand template Calend…" at bounding box center [394, 182] width 789 height 365
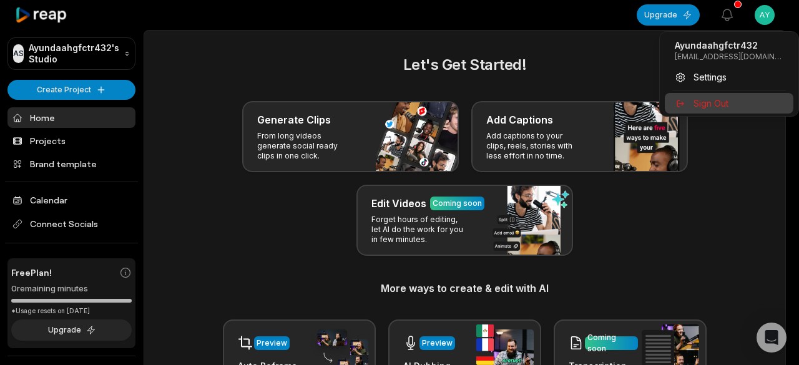
click at [707, 100] on span "Sign Out" at bounding box center [710, 103] width 35 height 13
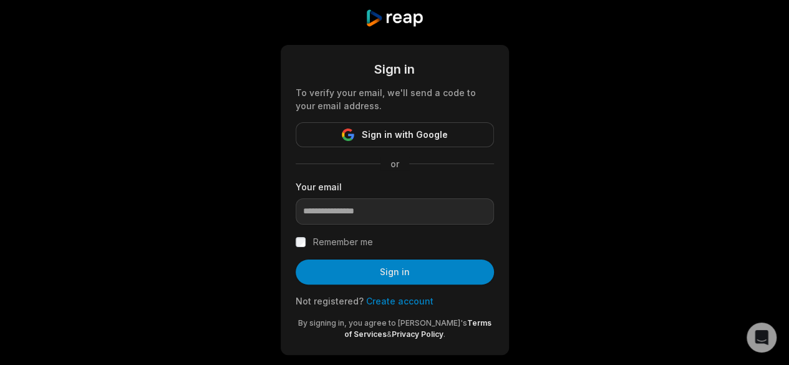
scroll to position [41, 0]
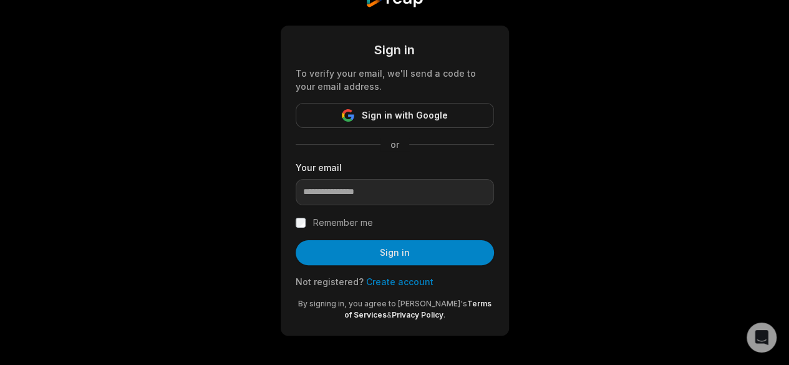
click at [396, 285] on link "Create account" at bounding box center [399, 281] width 67 height 11
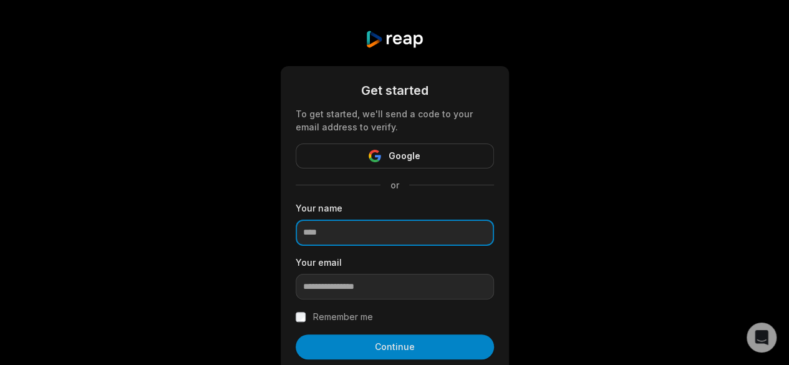
click at [338, 238] on input at bounding box center [395, 233] width 198 height 26
type input "**********"
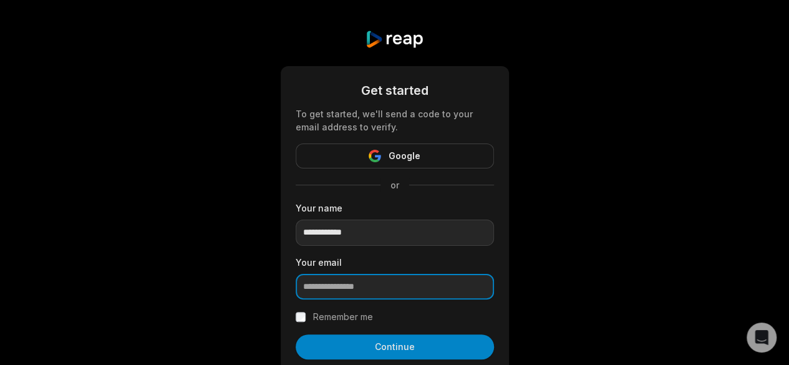
click at [343, 294] on input "email" at bounding box center [395, 287] width 198 height 26
paste input "**********"
type input "**********"
click at [293, 313] on div "**********" at bounding box center [395, 248] width 228 height 364
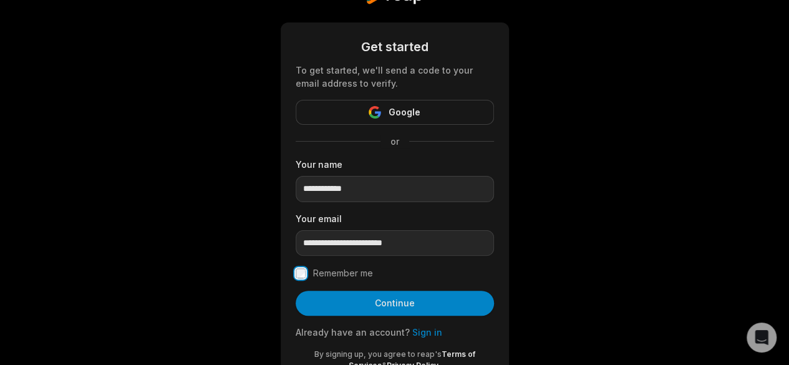
scroll to position [62, 0]
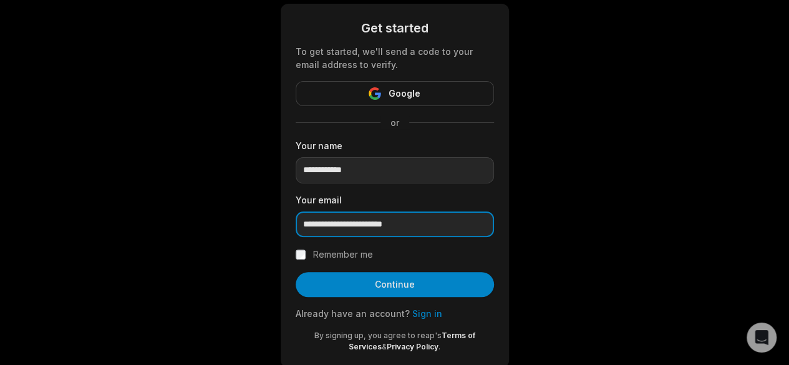
click at [442, 223] on input "**********" at bounding box center [395, 225] width 198 height 26
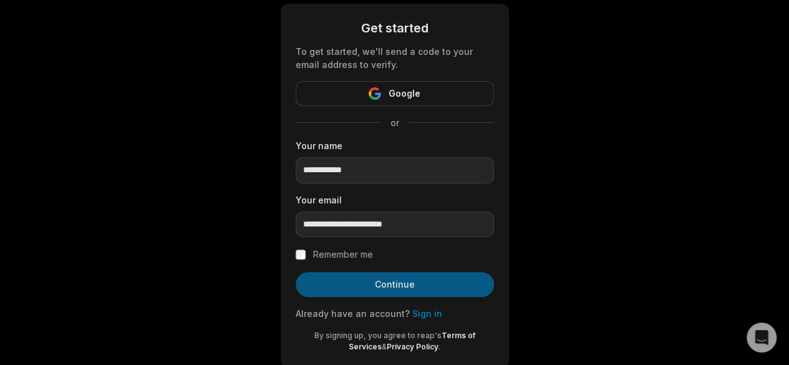
click at [406, 288] on button "Continue" at bounding box center [395, 284] width 198 height 25
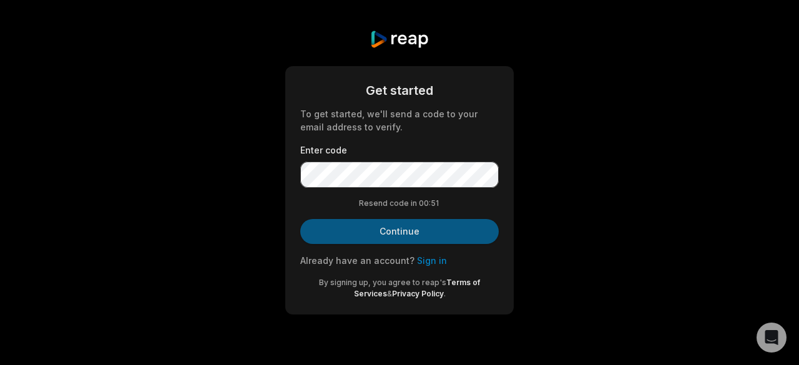
click at [387, 234] on button "Continue" at bounding box center [399, 231] width 198 height 25
